Goal: Browse casually

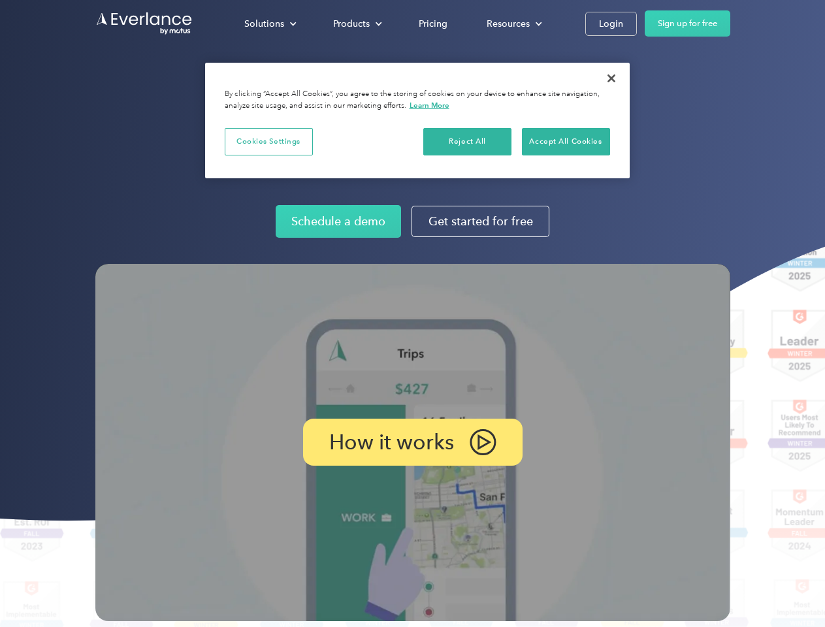
click at [412, 314] on img at bounding box center [412, 442] width 635 height 357
click at [270, 24] on div "Solutions" at bounding box center [264, 24] width 40 height 16
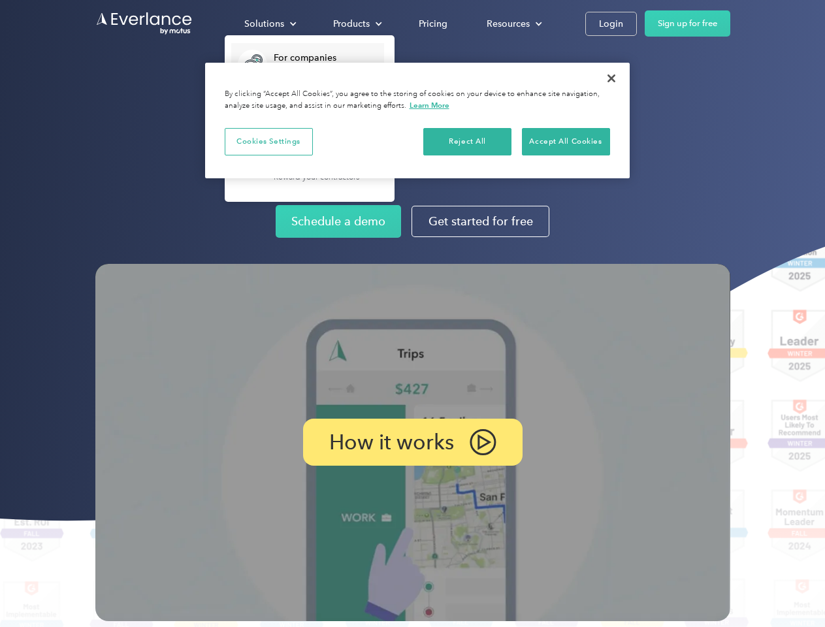
click at [356, 24] on div "Products" at bounding box center [351, 24] width 37 height 16
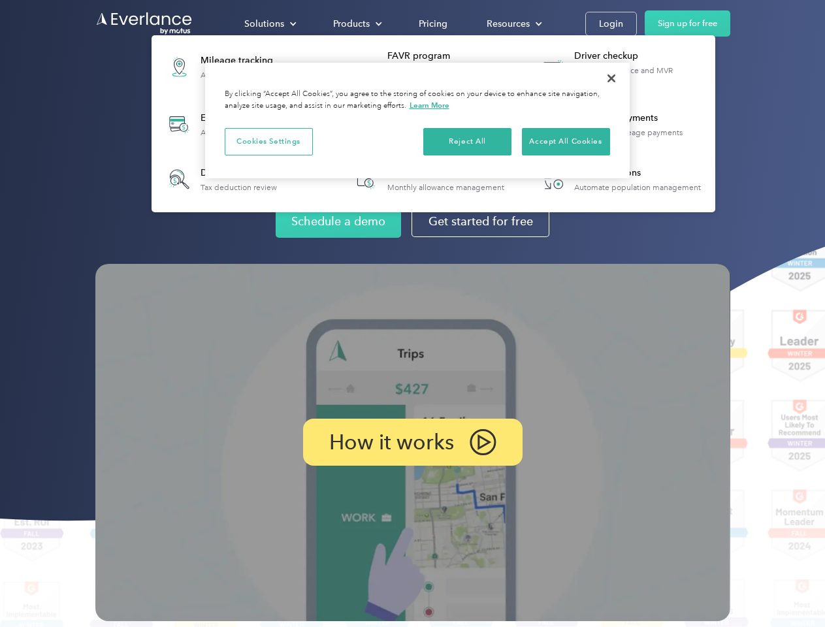
click at [513, 24] on div "Resources" at bounding box center [508, 24] width 43 height 16
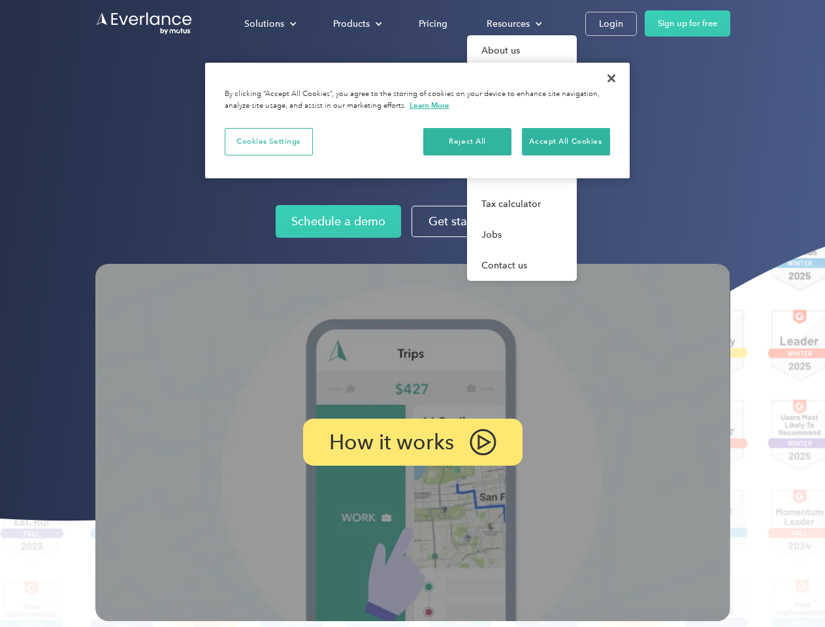
click at [412, 442] on p "How it works" at bounding box center [391, 442] width 125 height 16
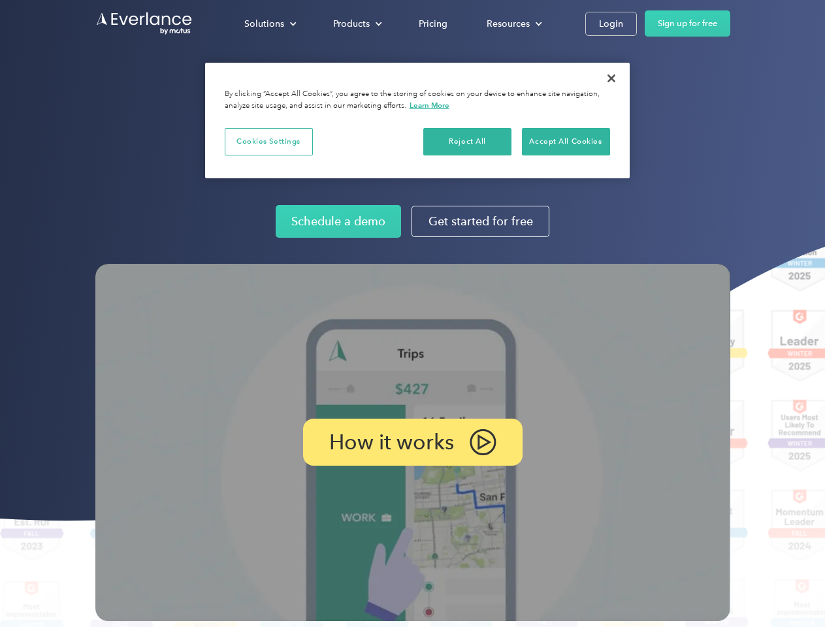
click at [268, 141] on button "Cookies Settings" at bounding box center [269, 141] width 88 height 27
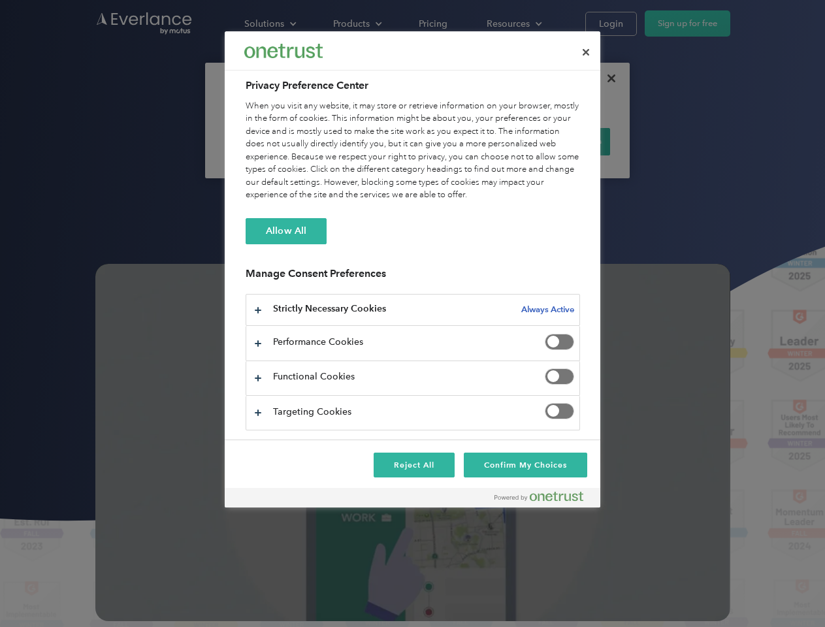
click at [468, 141] on div "When you visit any website, it may store or retrieve information on your browse…" at bounding box center [413, 151] width 334 height 102
click at [566, 141] on div "When you visit any website, it may store or retrieve information on your browse…" at bounding box center [413, 151] width 334 height 102
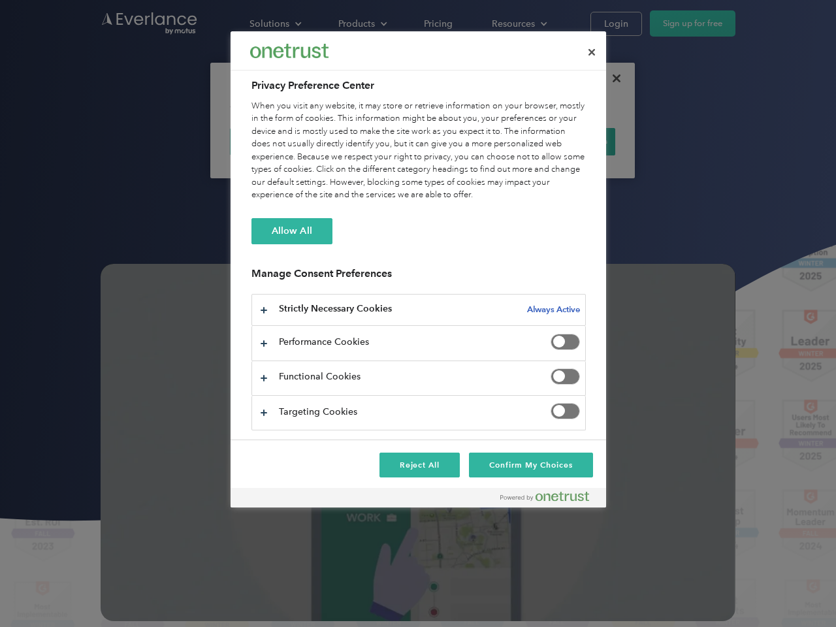
click at [611, 78] on div at bounding box center [418, 313] width 836 height 627
